Goal: Navigation & Orientation: Find specific page/section

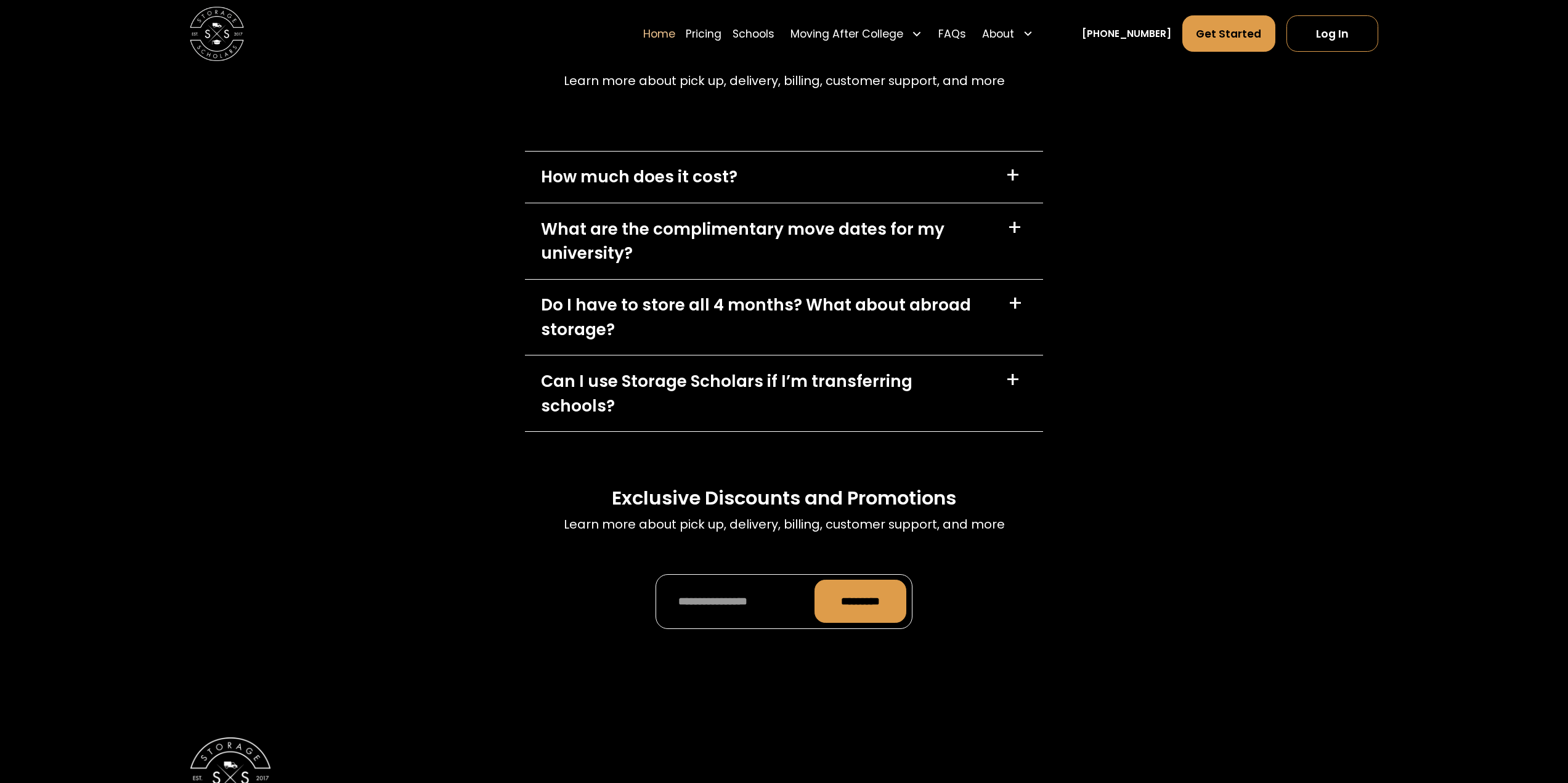
scroll to position [4489, 0]
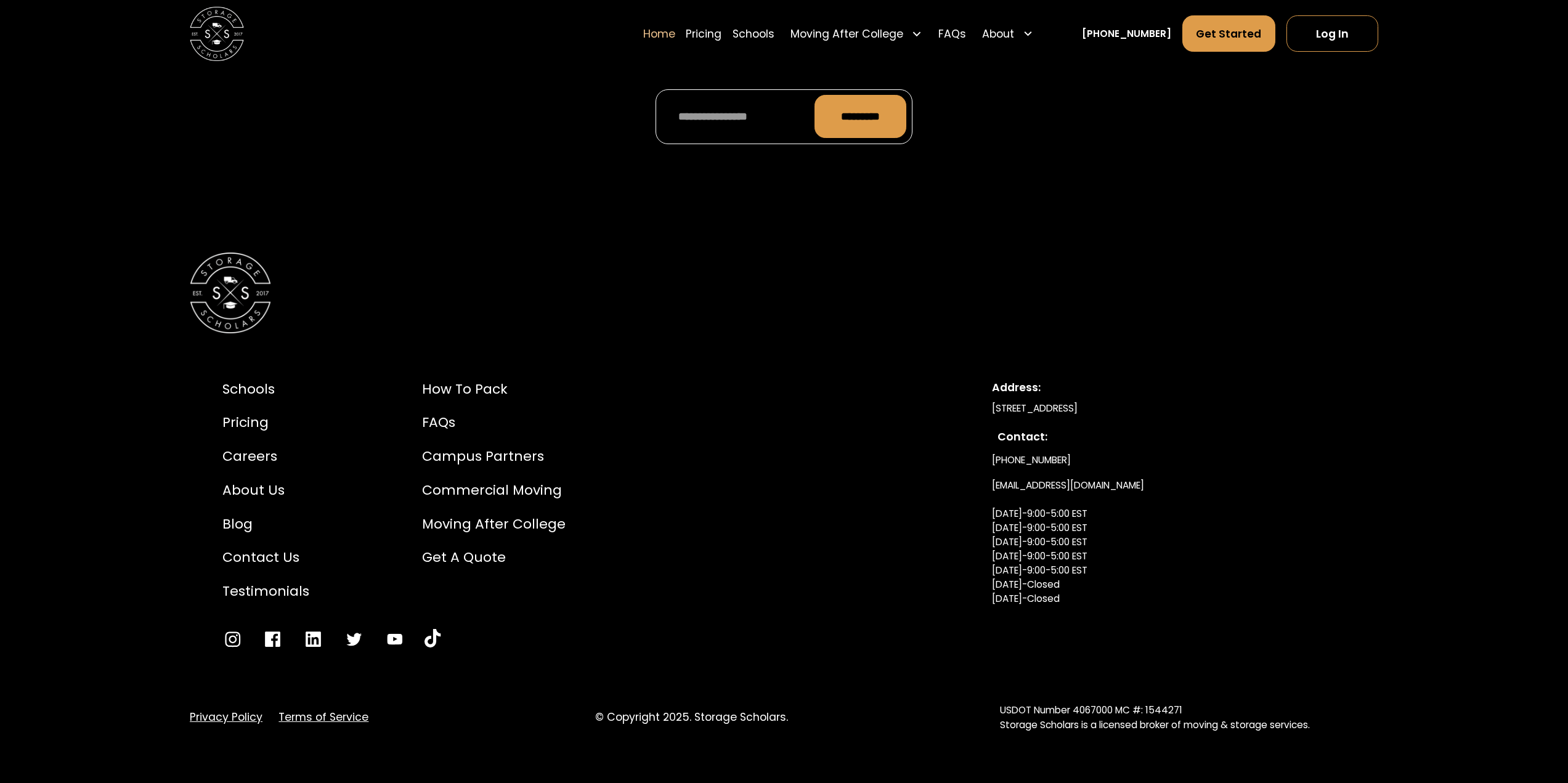
click at [321, 709] on link "Terms of Service" at bounding box center [323, 717] width 90 height 16
